Goal: Transaction & Acquisition: Download file/media

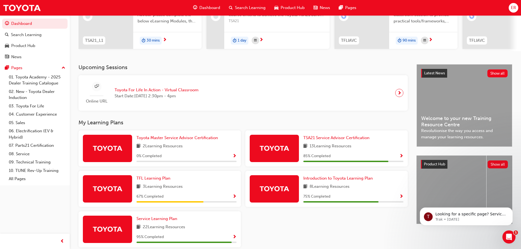
scroll to position [102, 0]
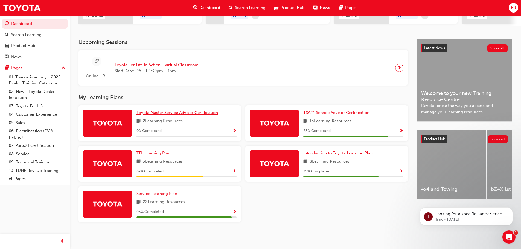
click at [174, 114] on span "Toyota Master Service Advisor Certification" at bounding box center [177, 112] width 82 height 5
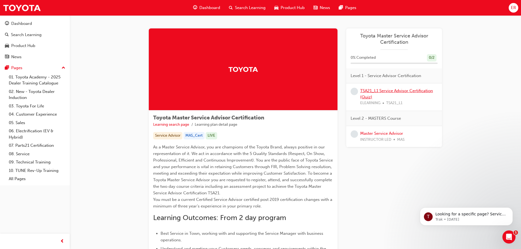
click at [364, 94] on link "TSA21_L1 Service Advisor Certification (Quiz)" at bounding box center [396, 93] width 73 height 11
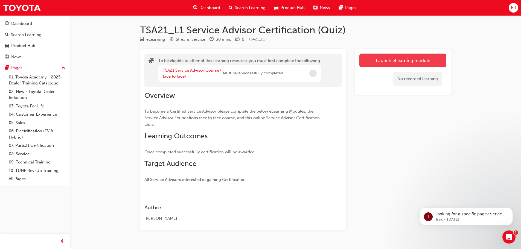
click at [392, 62] on button "Launch eLearning module" at bounding box center [402, 61] width 87 height 14
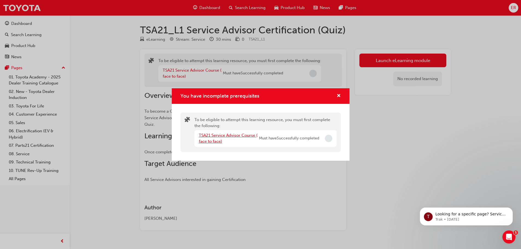
click at [238, 135] on link "TSA21 Service Advisor Course ( face to face)" at bounding box center [228, 138] width 59 height 11
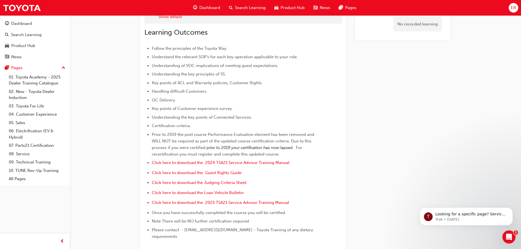
scroll to position [109, 0]
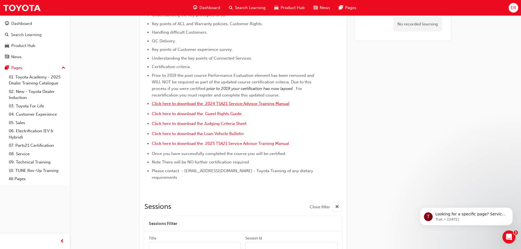
click at [229, 103] on span "Click here to download the 2024 TSA21 Service Advisor Training Manual" at bounding box center [221, 103] width 138 height 5
